Goal: Task Accomplishment & Management: Manage account settings

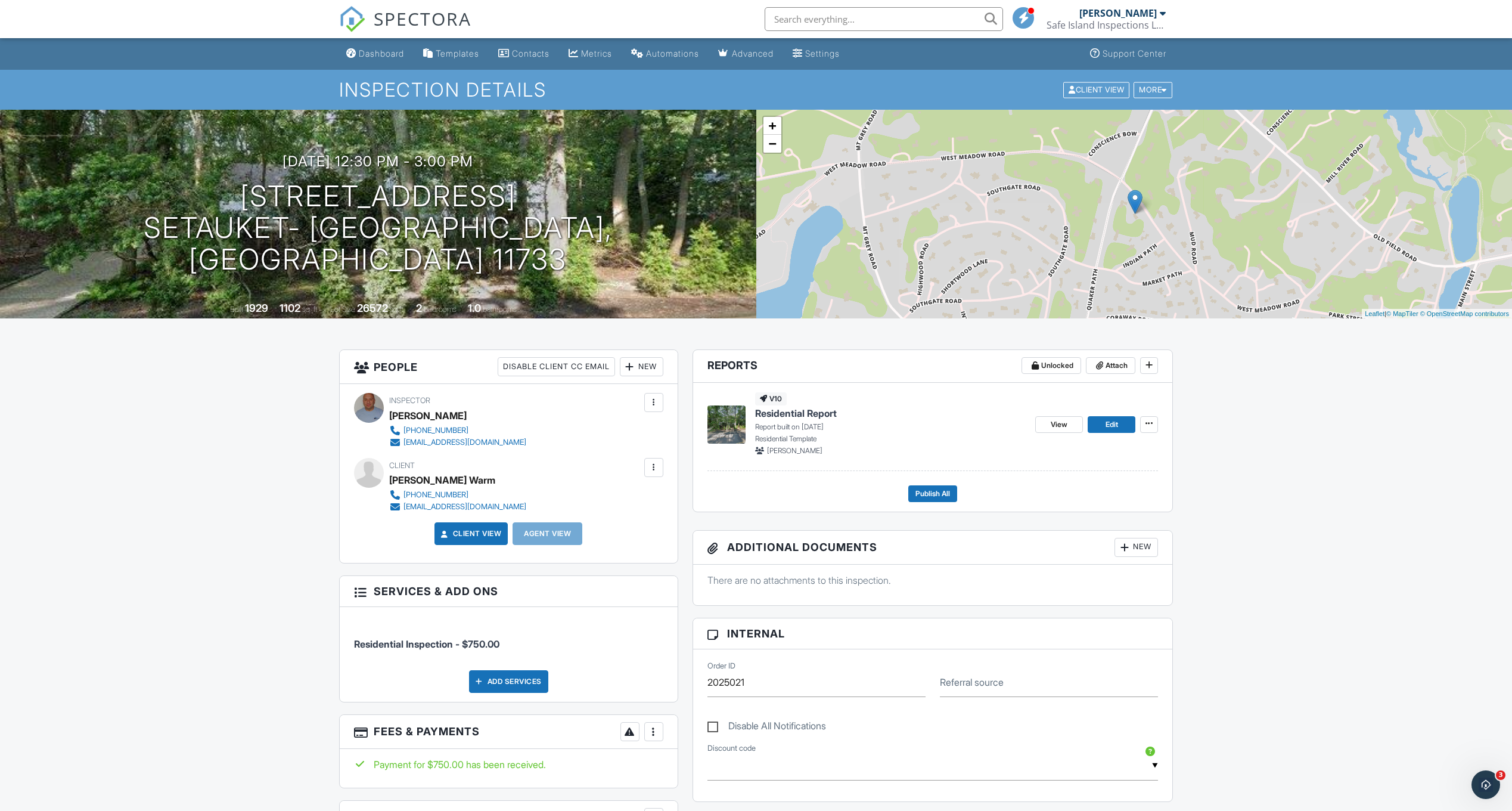
click at [824, 413] on span "Residential Report" at bounding box center [796, 413] width 81 height 13
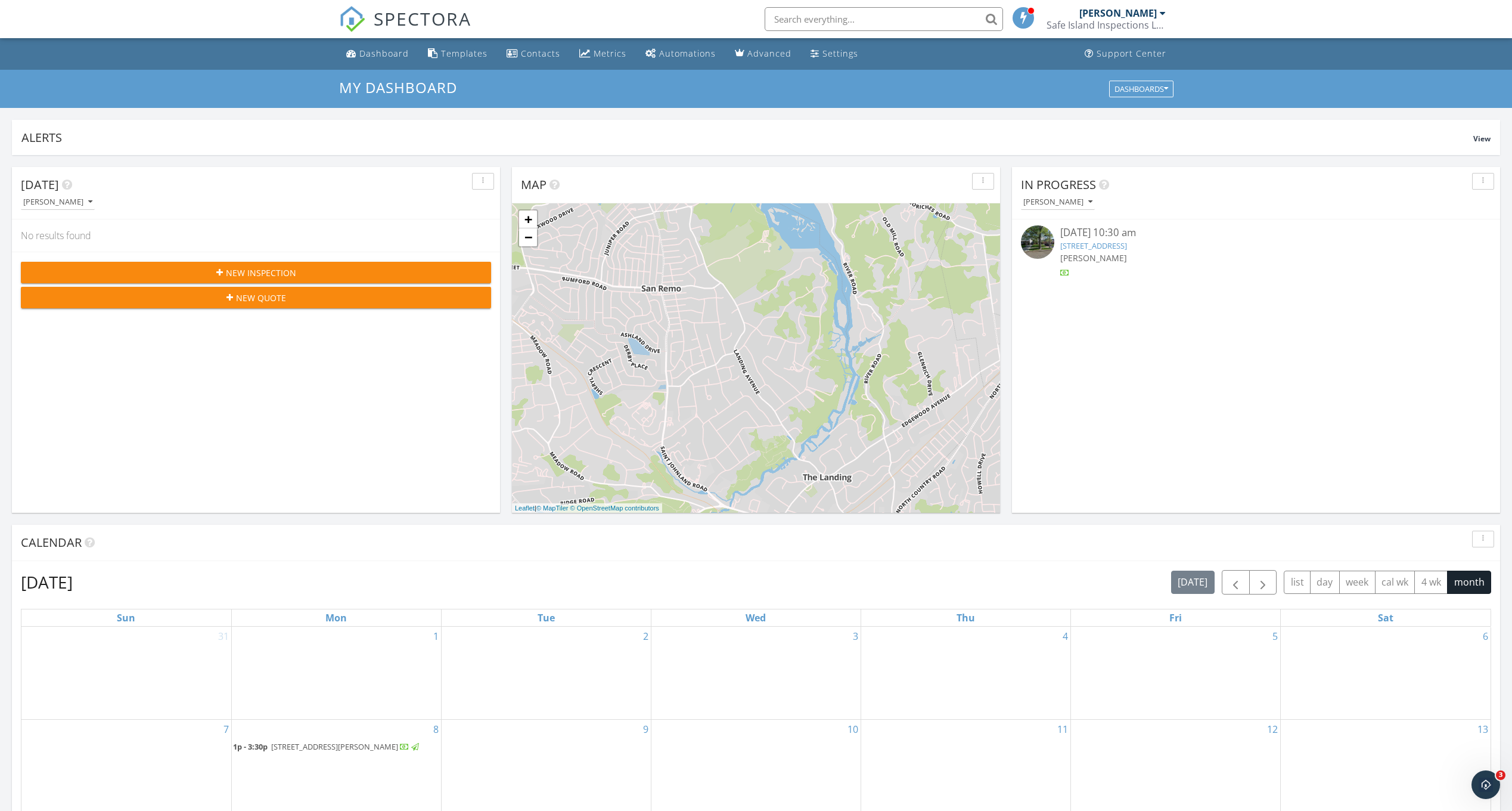
click at [1480, 187] on button "button" at bounding box center [1483, 181] width 22 height 17
click at [1480, 210] on div "Refresh" at bounding box center [1472, 208] width 43 height 14
click at [1127, 242] on link "533 10th Ave, New Hyde Park, NY 11040" at bounding box center [1094, 246] width 67 height 11
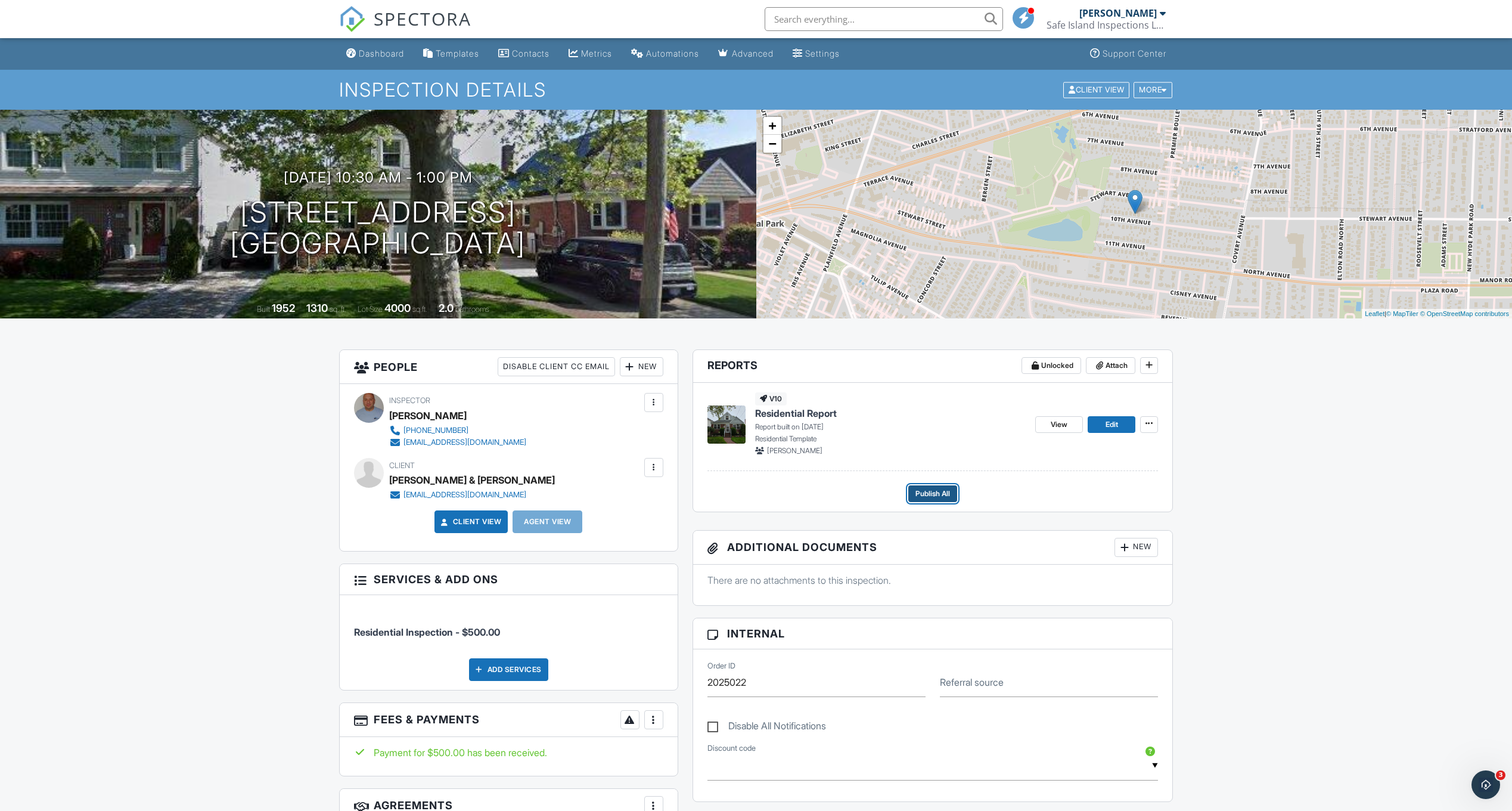
click at [922, 488] on span "Publish All" at bounding box center [932, 493] width 34 height 12
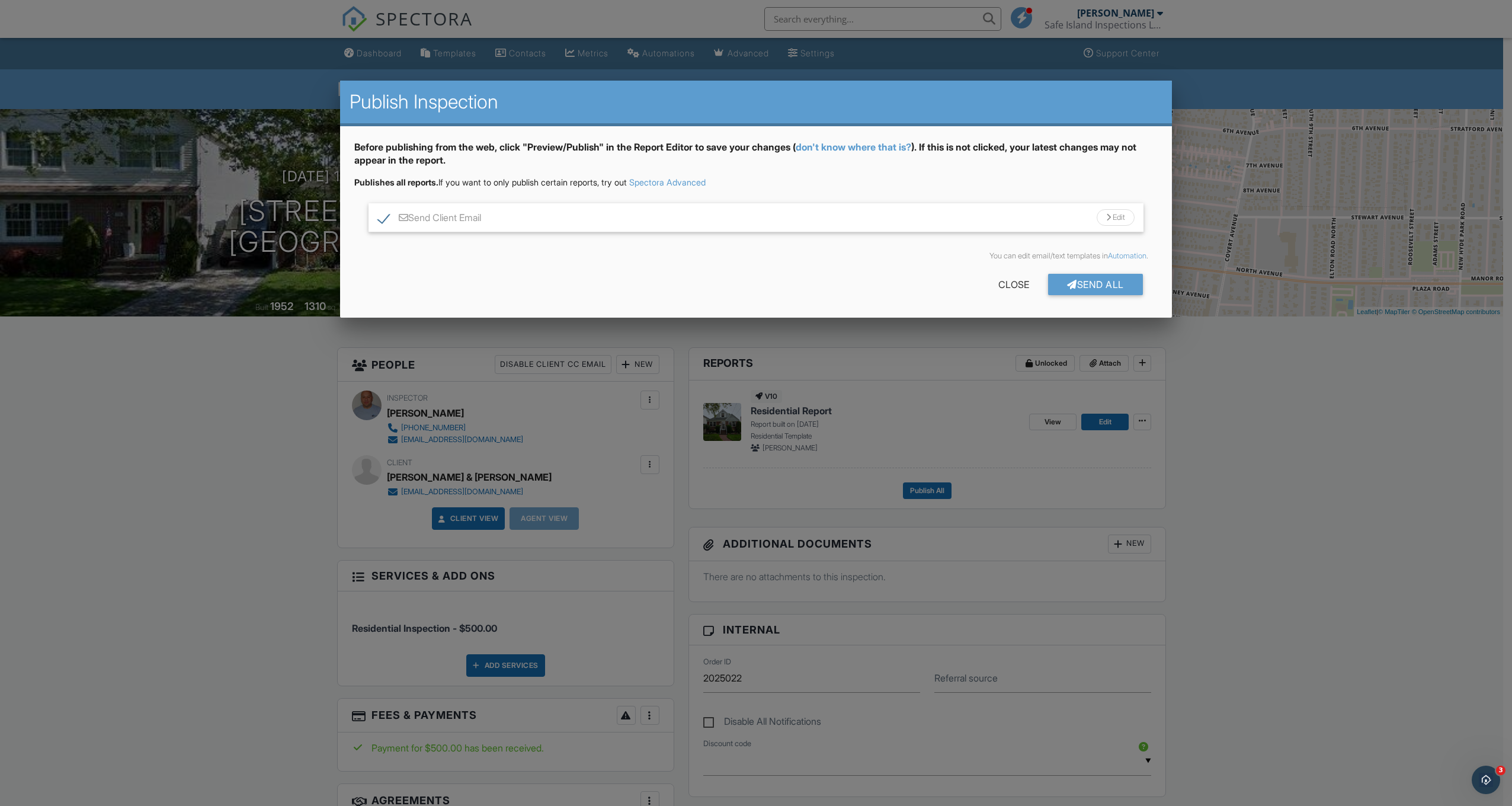
click at [381, 219] on label "Send Client Email" at bounding box center [430, 220] width 103 height 15
checkbox input "false"
click at [1008, 293] on div "Close" at bounding box center [1014, 284] width 69 height 21
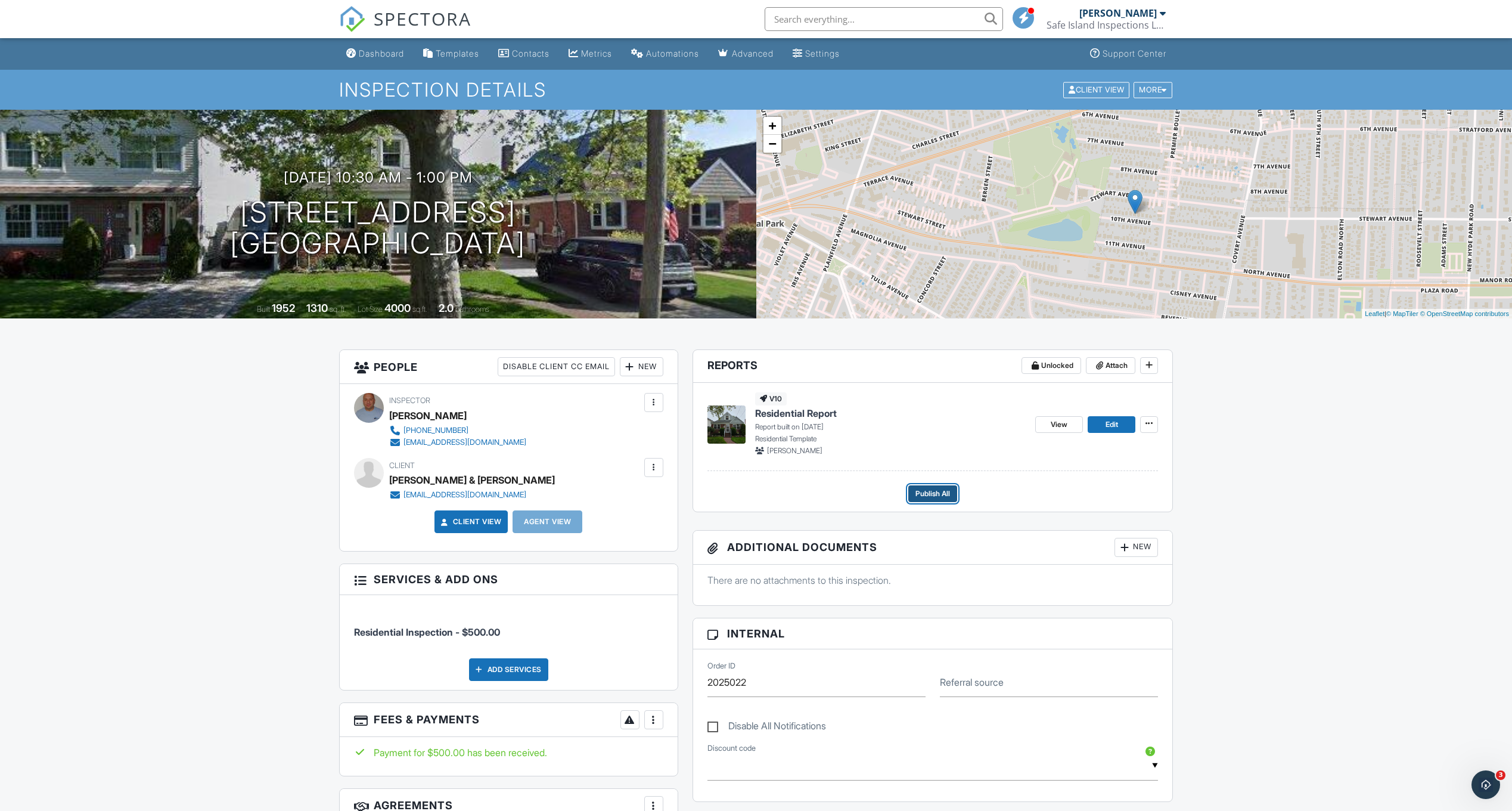
click at [947, 489] on span "Publish All" at bounding box center [932, 493] width 34 height 12
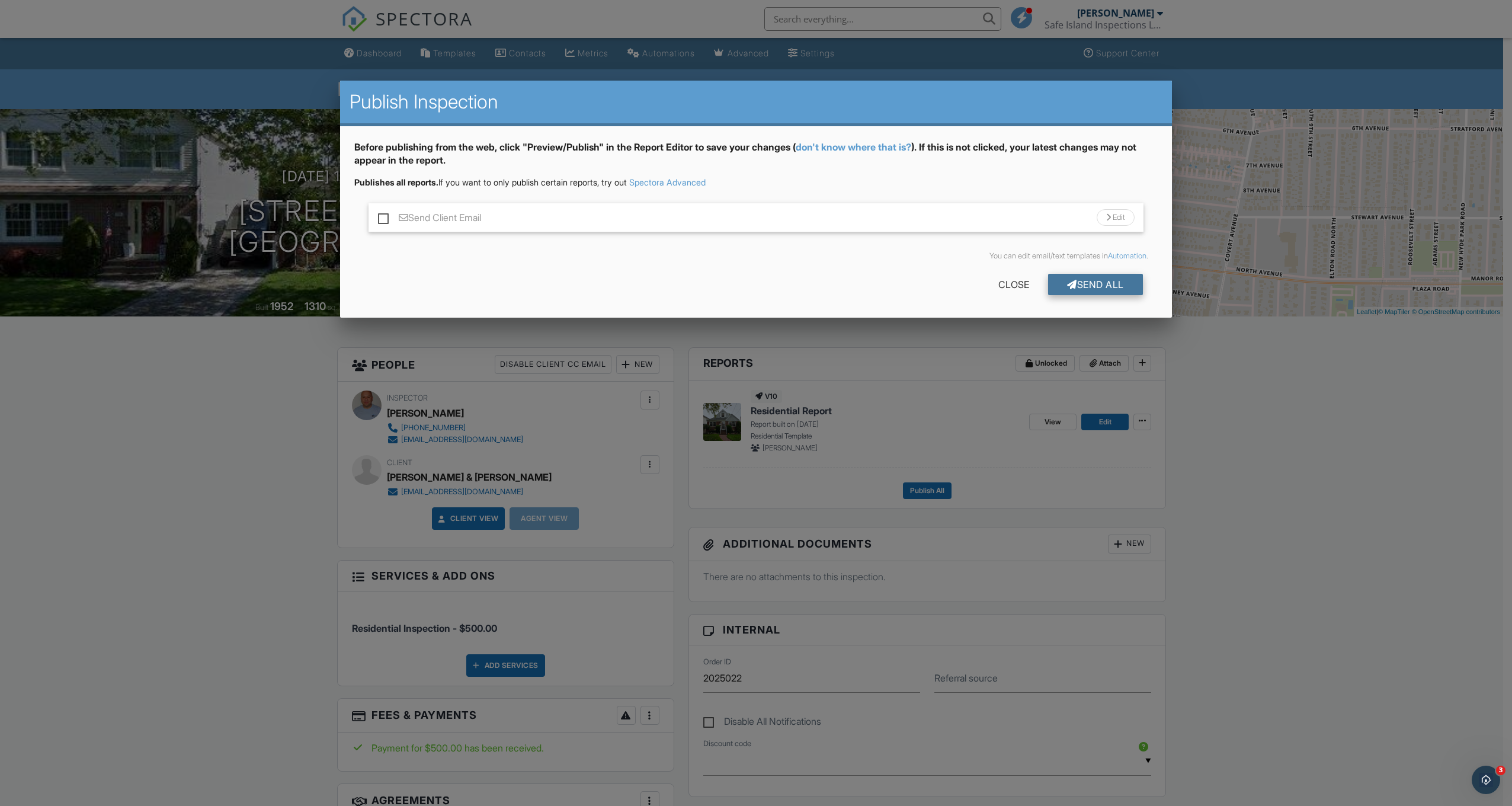
click at [1092, 288] on div "Send All" at bounding box center [1095, 284] width 95 height 21
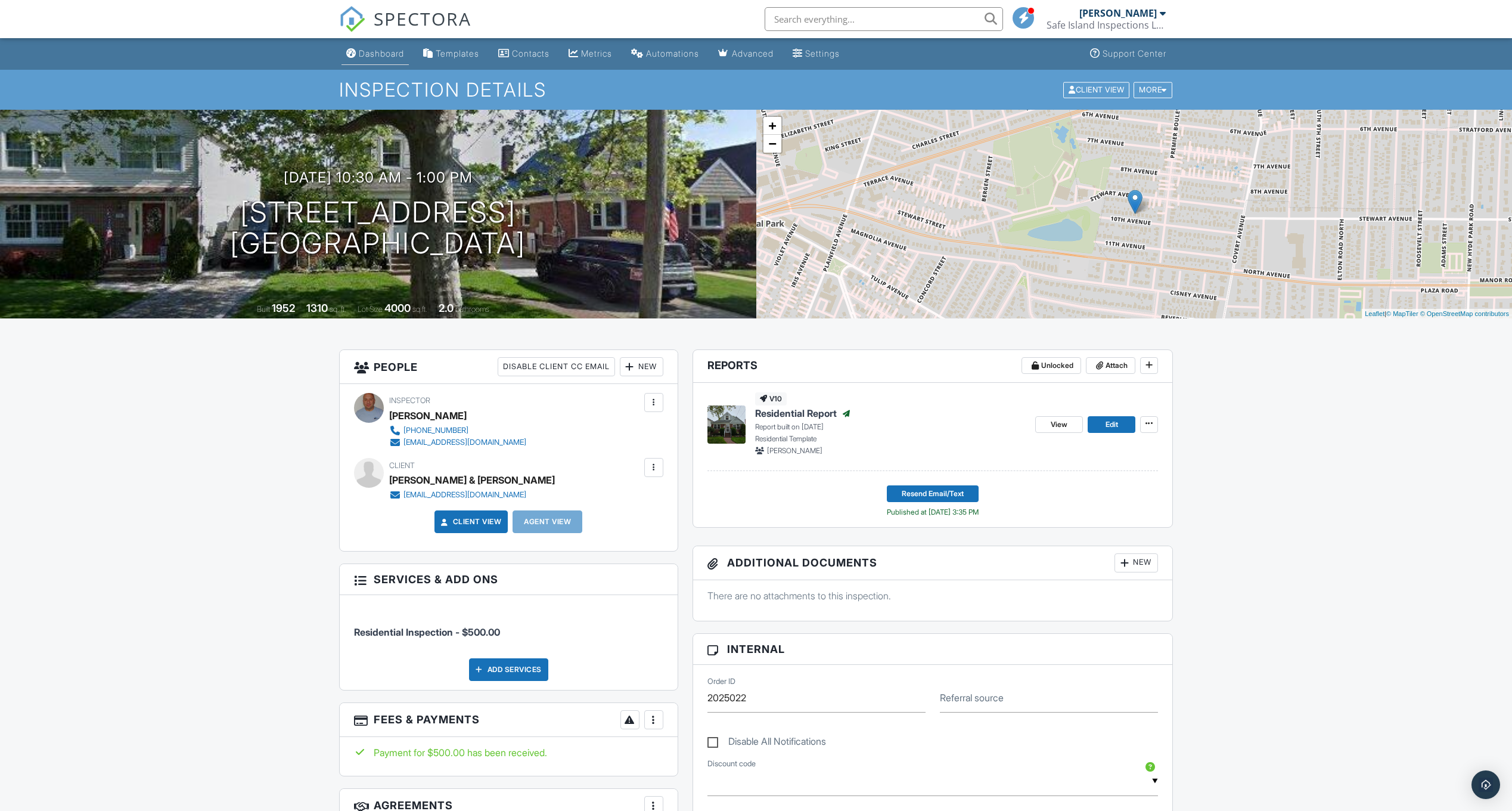
click at [398, 53] on div "Dashboard" at bounding box center [381, 53] width 45 height 10
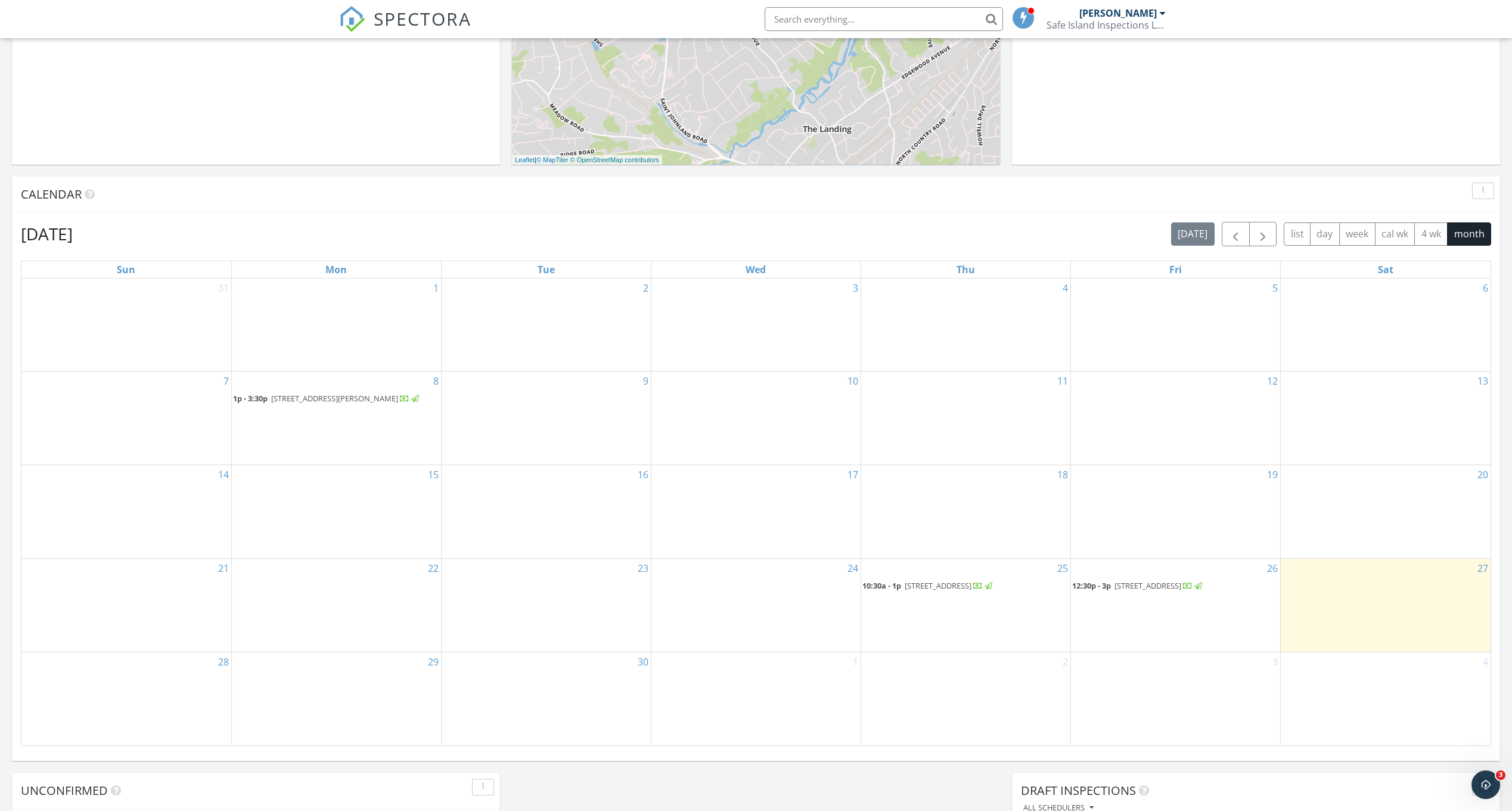
scroll to position [357, 0]
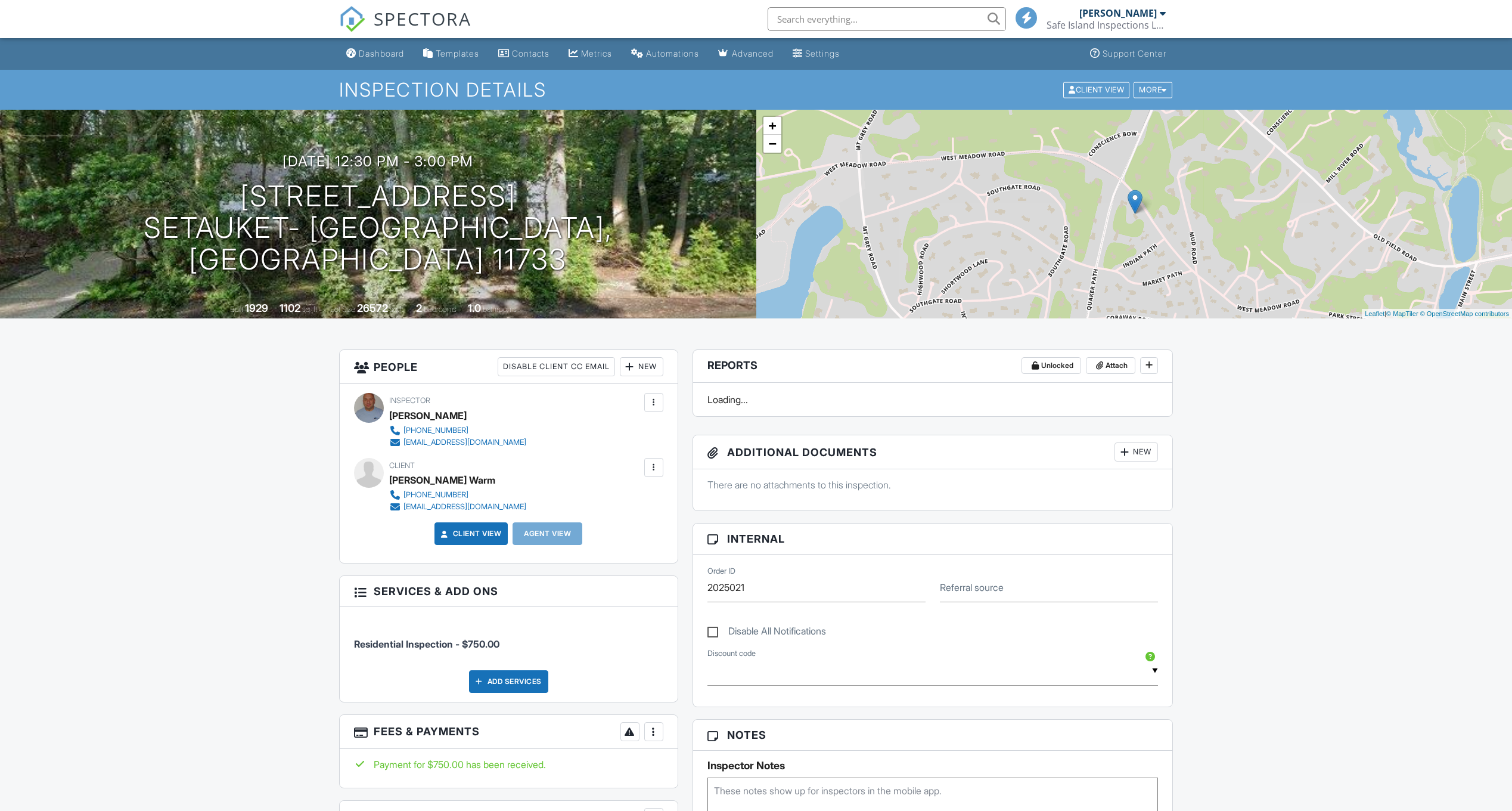
click at [656, 726] on div at bounding box center [653, 731] width 12 height 12
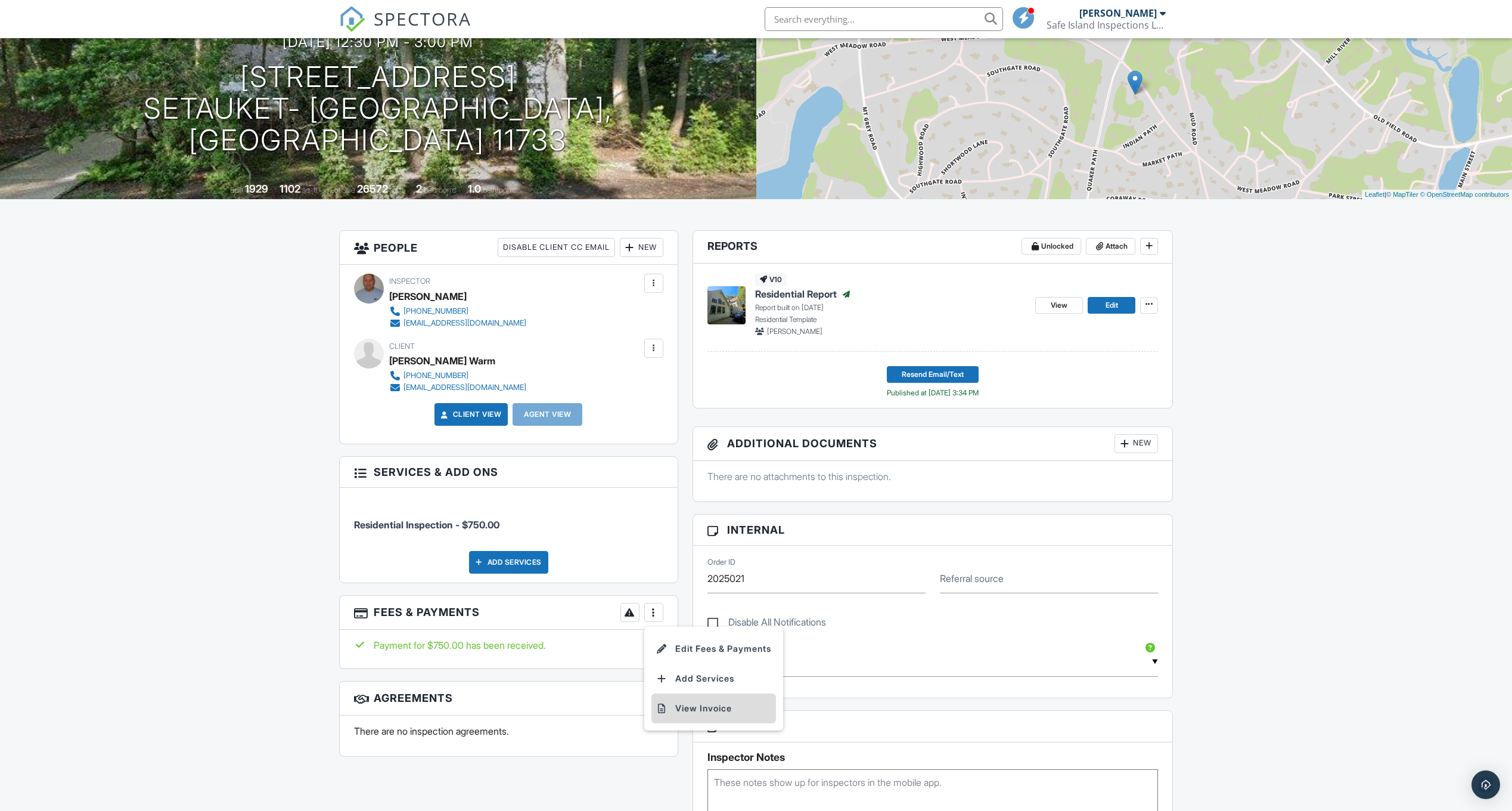
click at [715, 706] on li "View Invoice" at bounding box center [713, 708] width 125 height 30
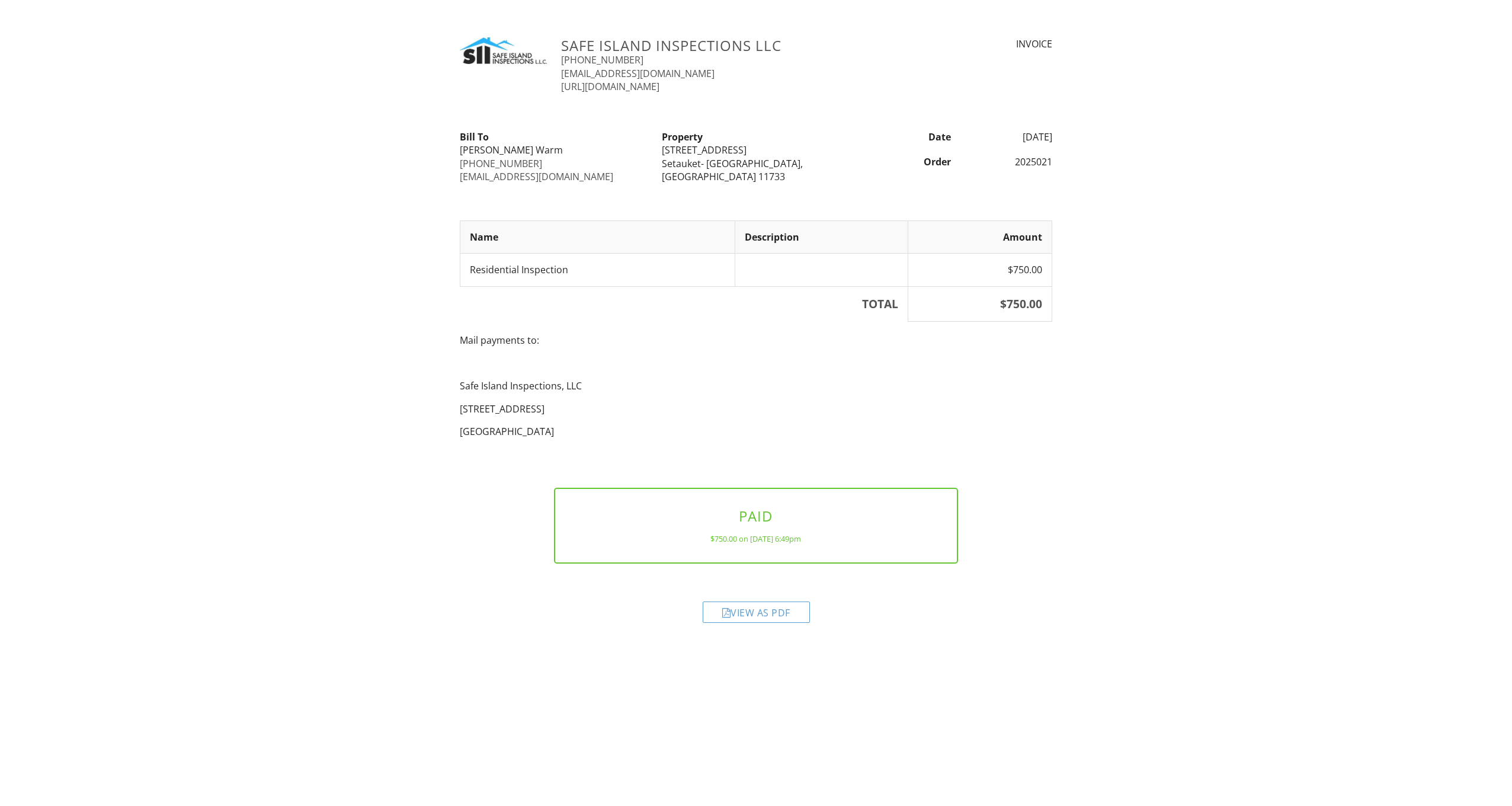
click at [755, 599] on div "View as PDF" at bounding box center [756, 604] width 607 height 57
click at [755, 604] on div "View as PDF" at bounding box center [756, 612] width 108 height 21
